Goal: Task Accomplishment & Management: Complete application form

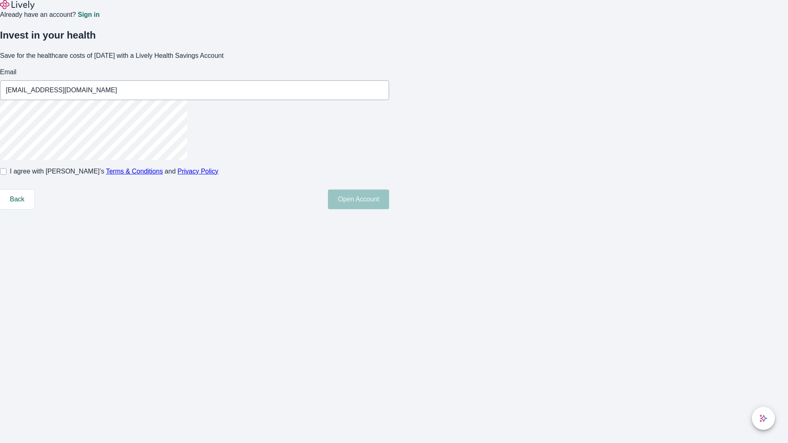
click at [7, 175] on input "I agree with Lively’s Terms & Conditions and Privacy Policy" at bounding box center [3, 171] width 7 height 7
checkbox input "true"
click at [389, 209] on button "Open Account" at bounding box center [358, 200] width 61 height 20
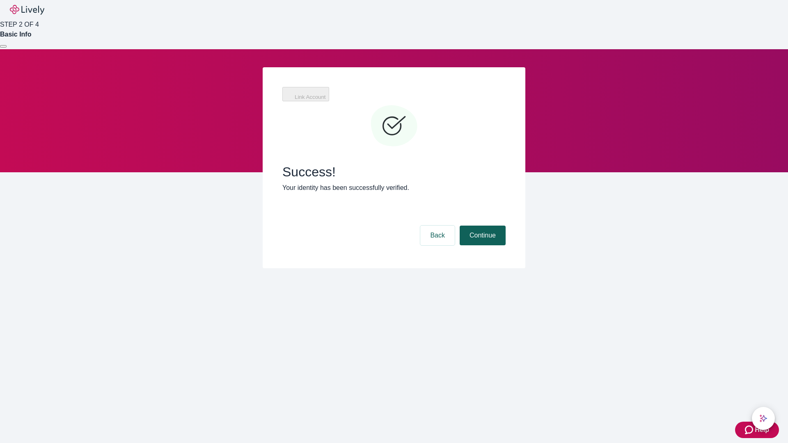
click at [482, 226] on button "Continue" at bounding box center [483, 236] width 46 height 20
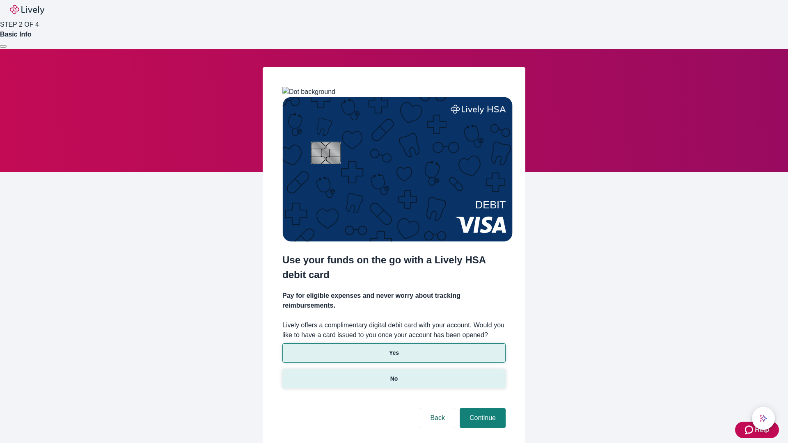
click at [394, 375] on p "No" at bounding box center [394, 379] width 8 height 9
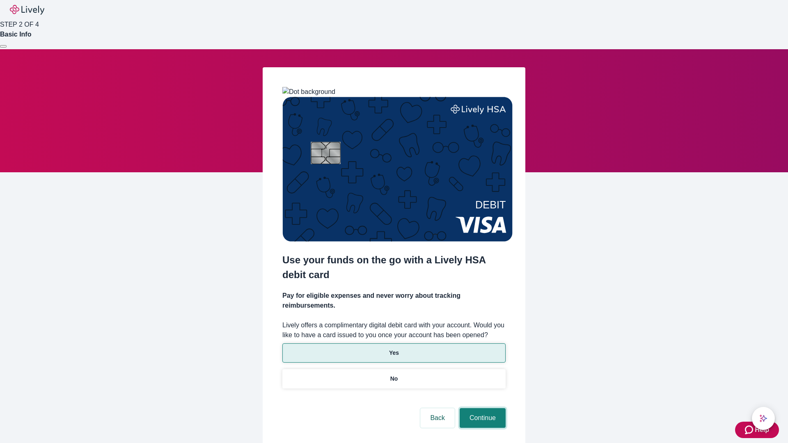
click at [482, 408] on button "Continue" at bounding box center [483, 418] width 46 height 20
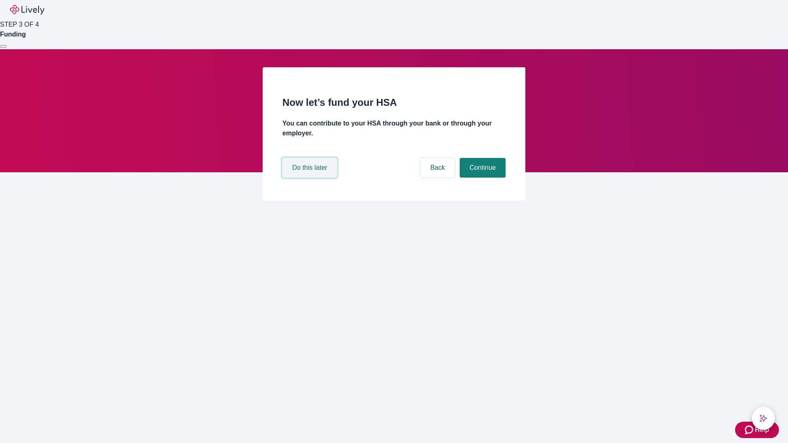
click at [311, 178] on button "Do this later" at bounding box center [309, 168] width 55 height 20
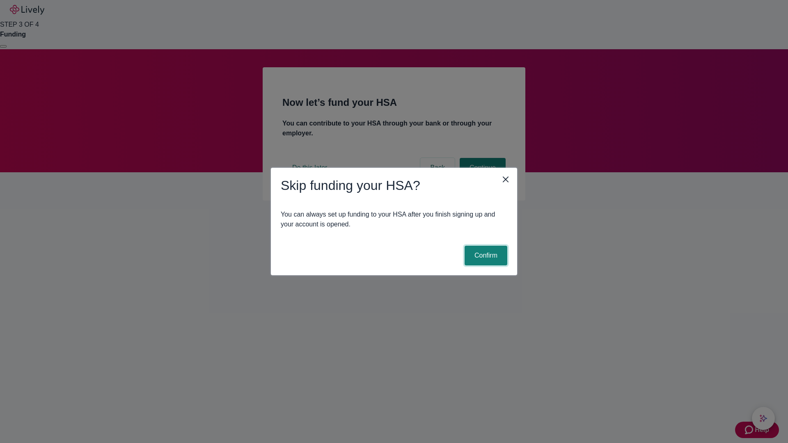
click at [485, 256] on button "Confirm" at bounding box center [486, 256] width 43 height 20
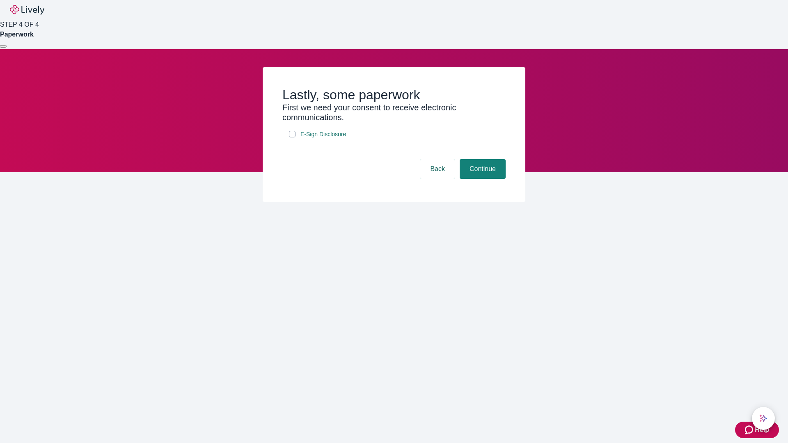
click at [292, 138] on input "E-Sign Disclosure" at bounding box center [292, 134] width 7 height 7
checkbox input "true"
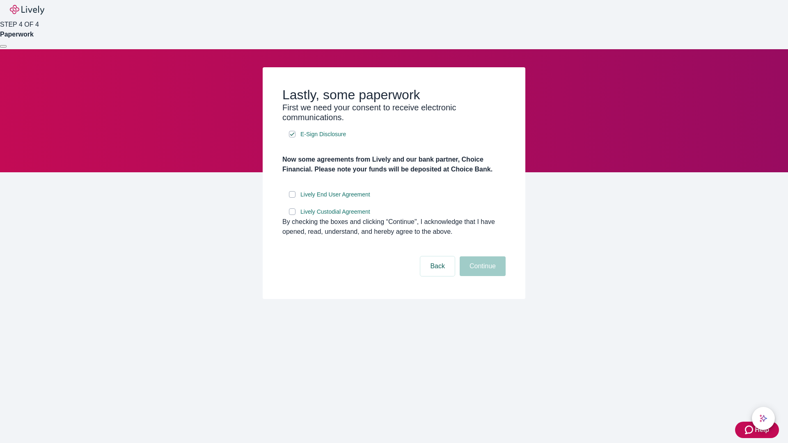
click at [292, 198] on input "Lively End User Agreement" at bounding box center [292, 194] width 7 height 7
checkbox input "true"
click at [292, 215] on input "Lively Custodial Agreement" at bounding box center [292, 212] width 7 height 7
checkbox input "true"
click at [482, 276] on button "Continue" at bounding box center [483, 267] width 46 height 20
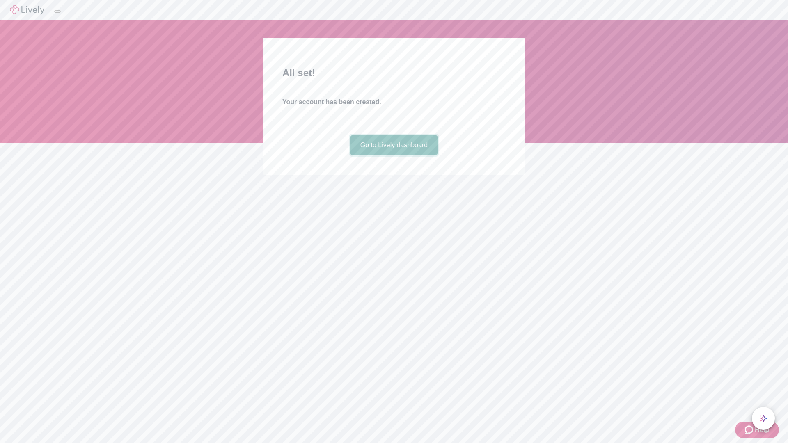
click at [394, 155] on link "Go to Lively dashboard" at bounding box center [394, 145] width 87 height 20
